Goal: Transaction & Acquisition: Purchase product/service

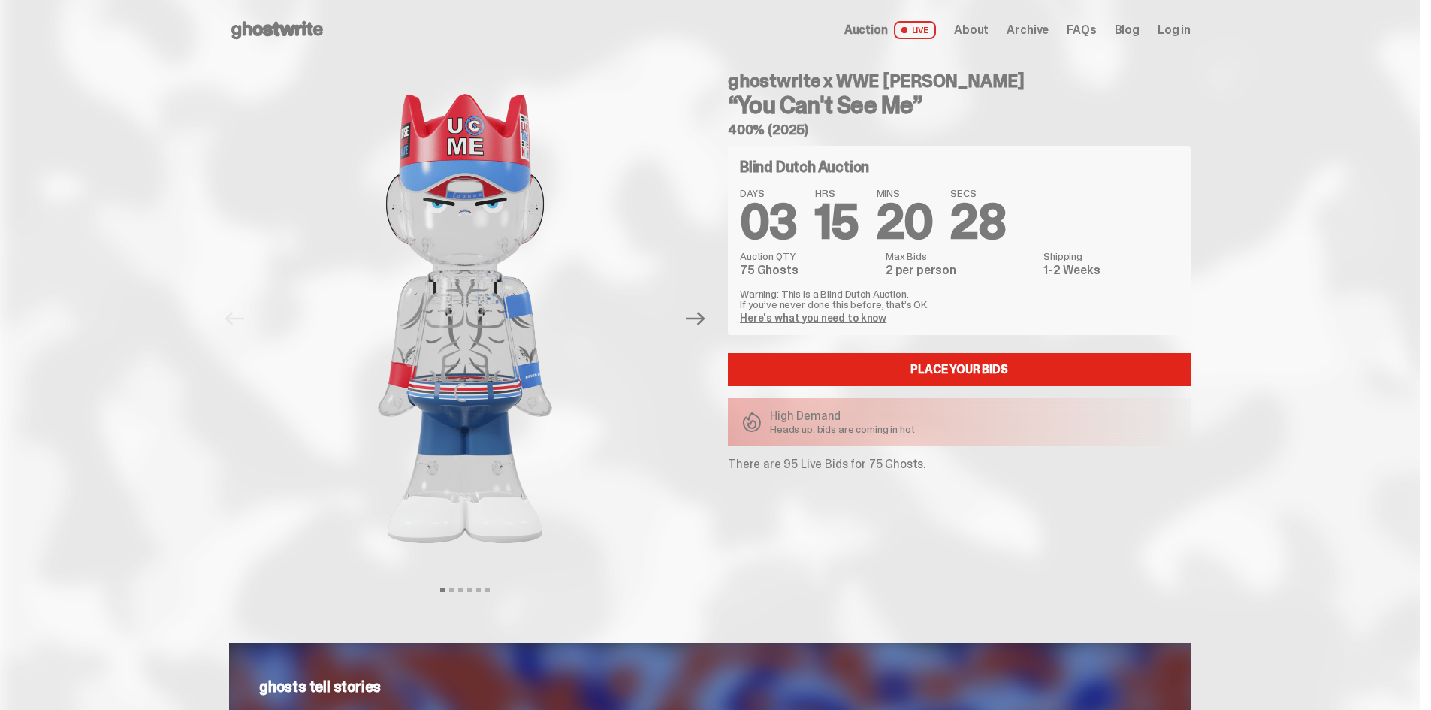
click at [849, 323] on link "Here's what you need to know" at bounding box center [813, 318] width 146 height 14
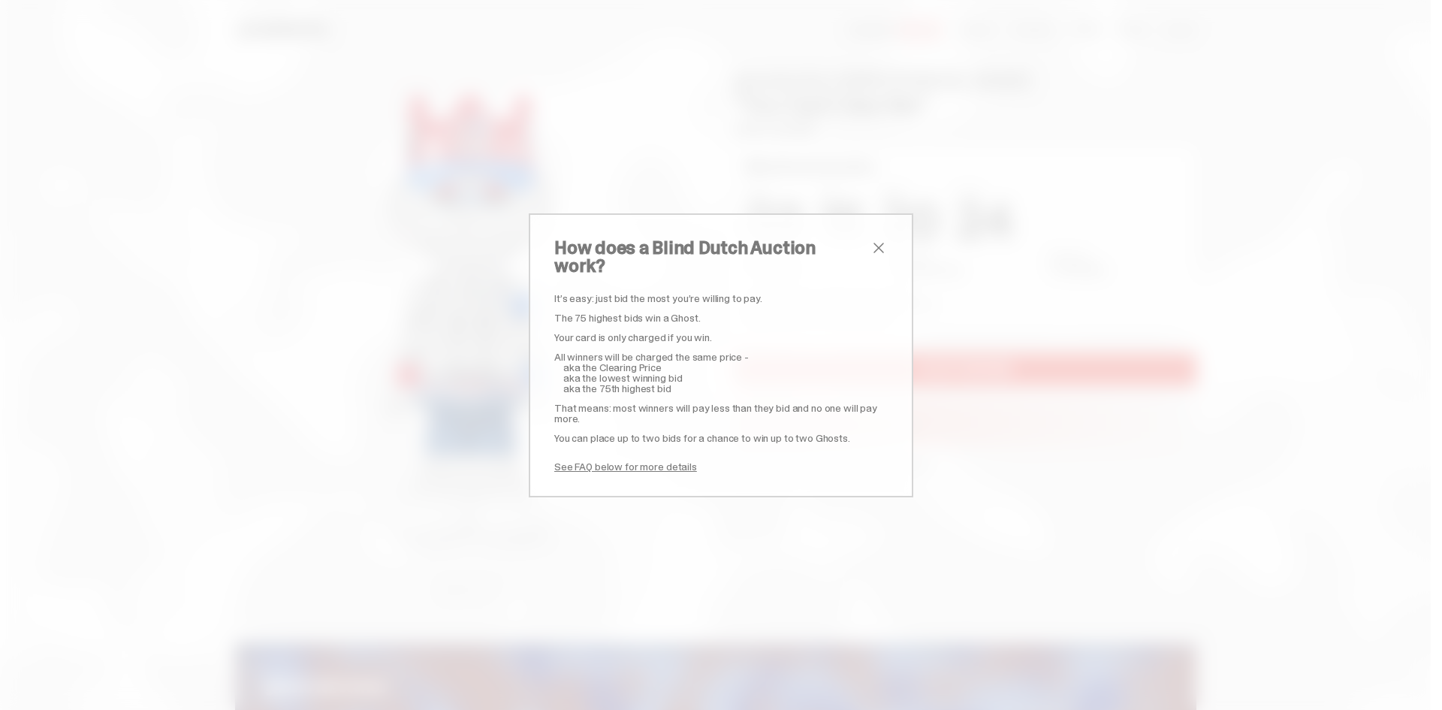
click at [871, 257] on span "close" at bounding box center [879, 248] width 18 height 18
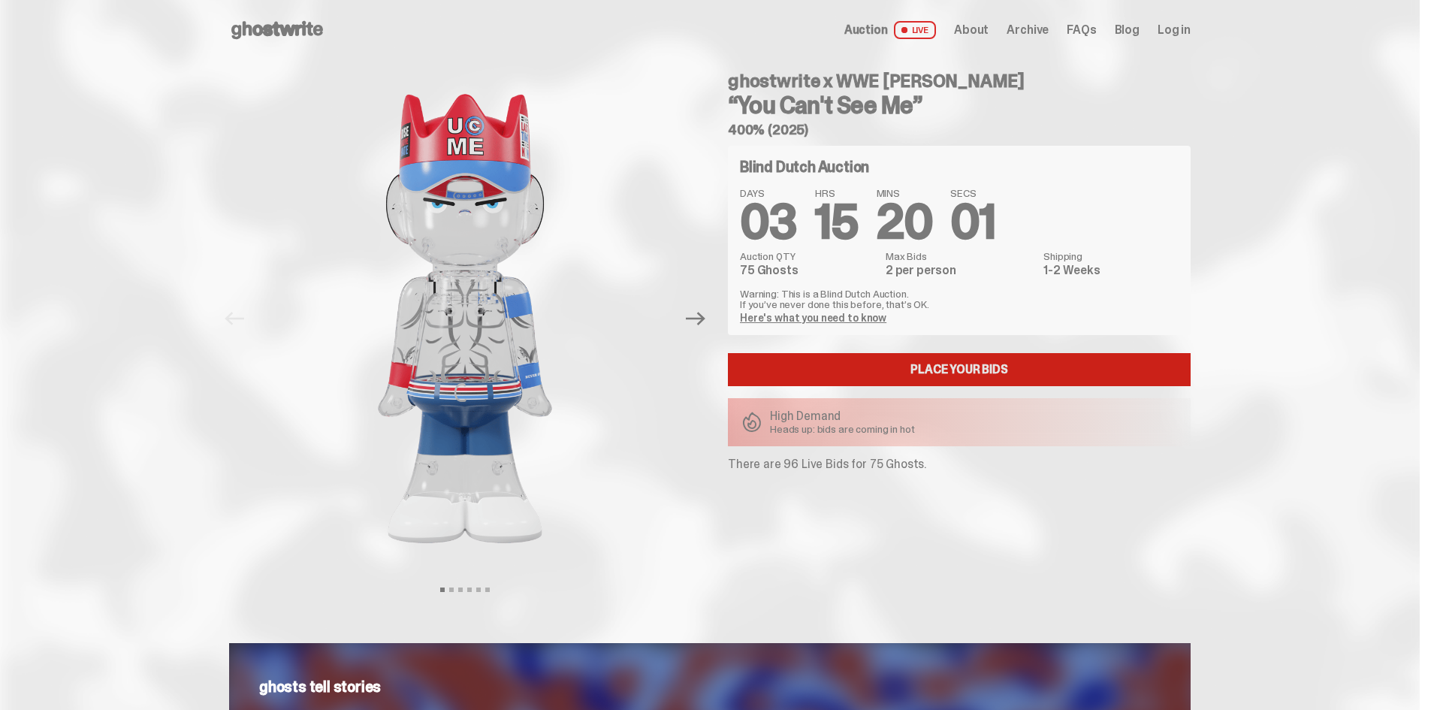
click at [921, 373] on link "Place your Bids" at bounding box center [959, 369] width 463 height 33
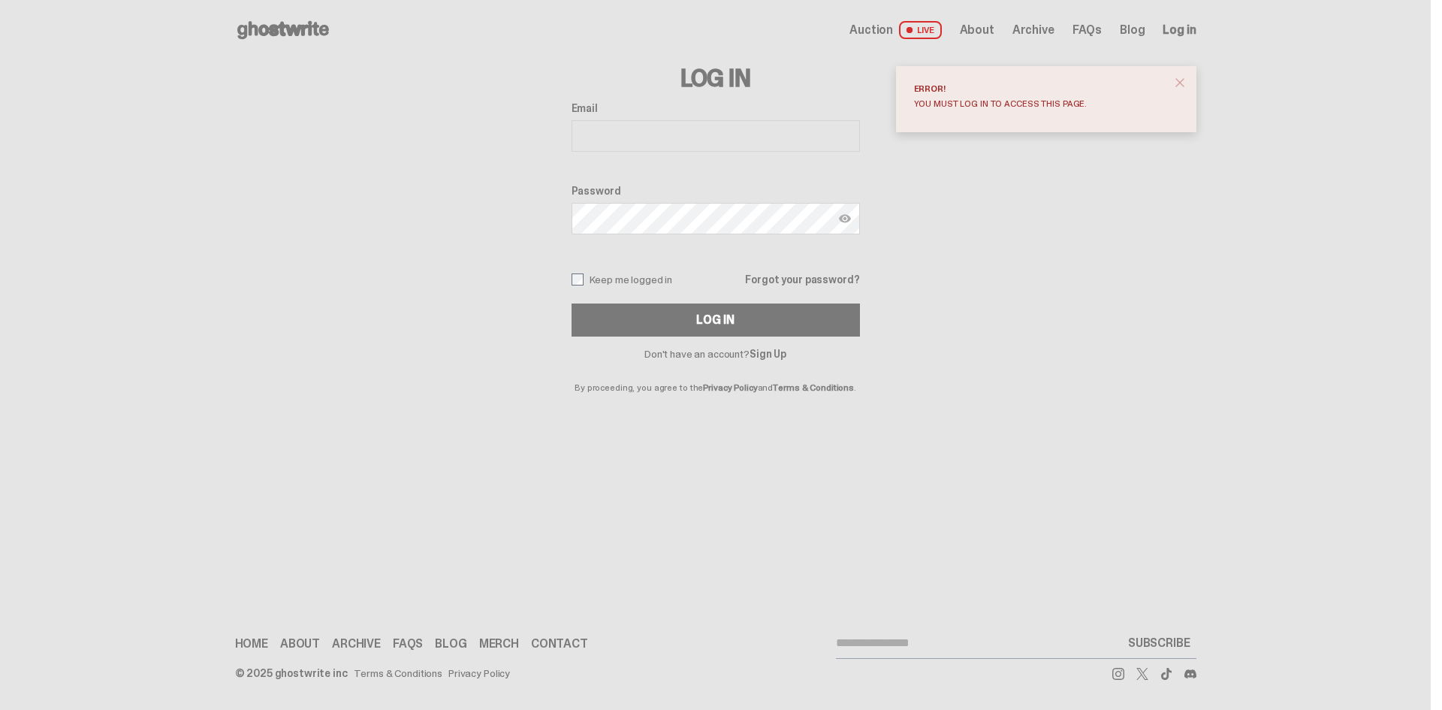
click at [1185, 83] on span "close" at bounding box center [1179, 82] width 15 height 15
